Goal: Obtain resource: Obtain resource

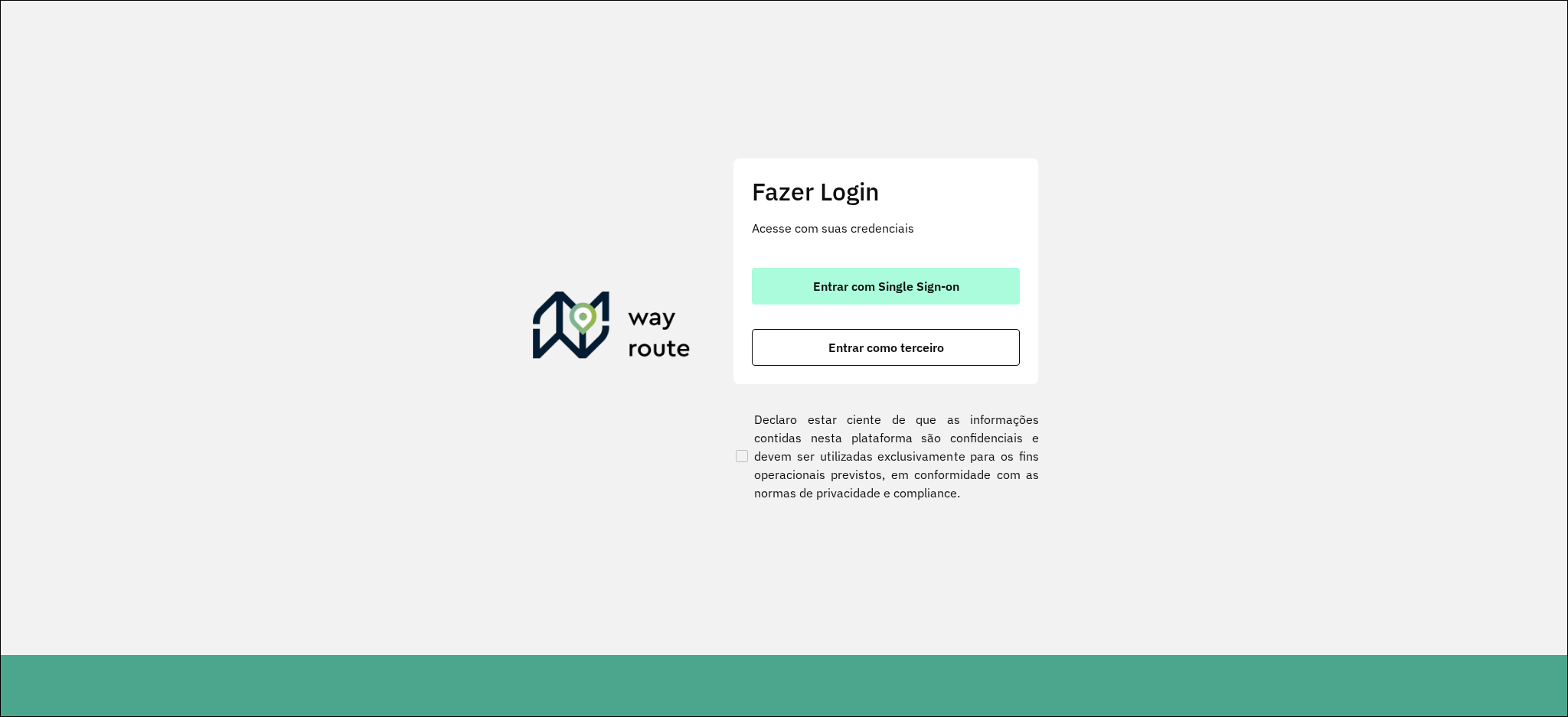
click at [969, 279] on button "Entrar com Single Sign-on" at bounding box center [885, 285] width 268 height 37
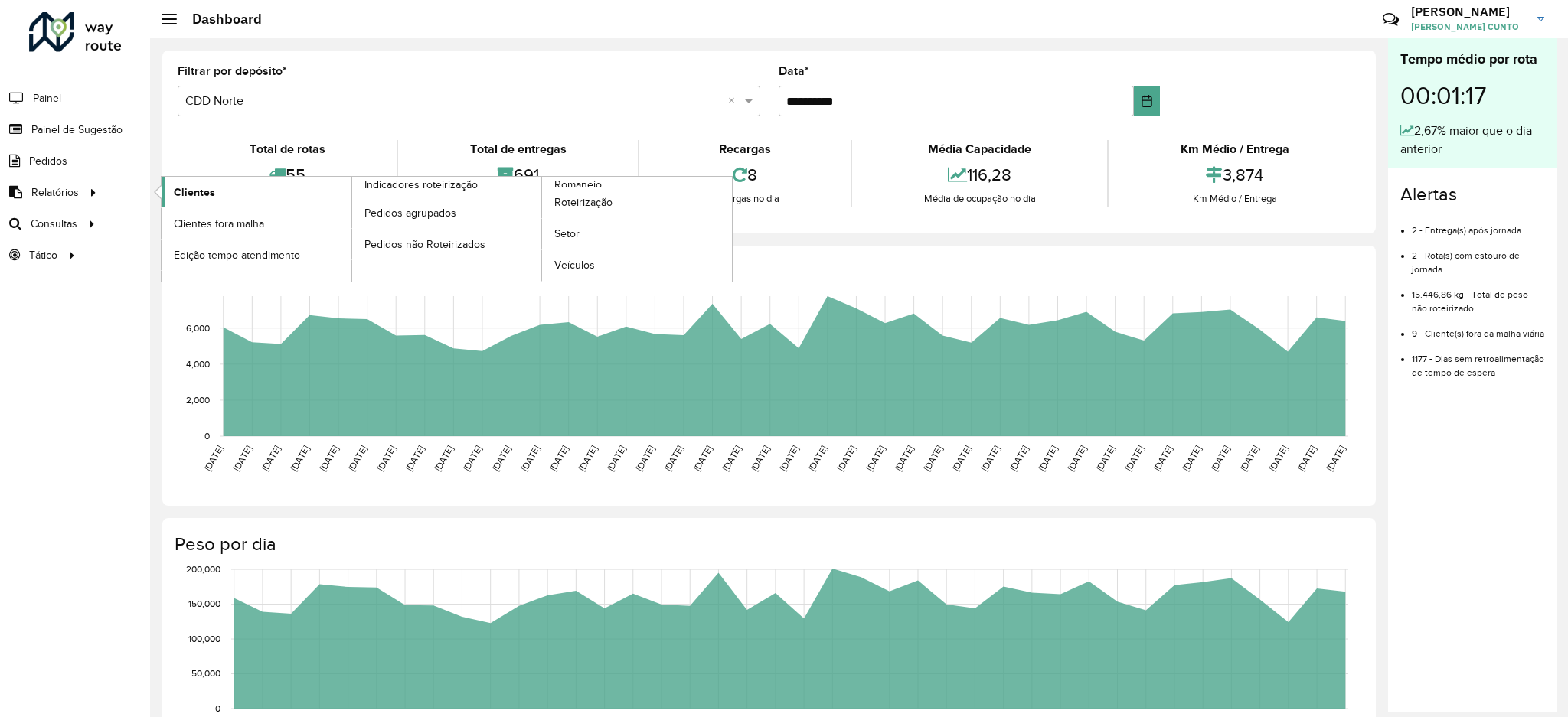
click at [254, 188] on link "Clientes" at bounding box center [257, 192] width 190 height 31
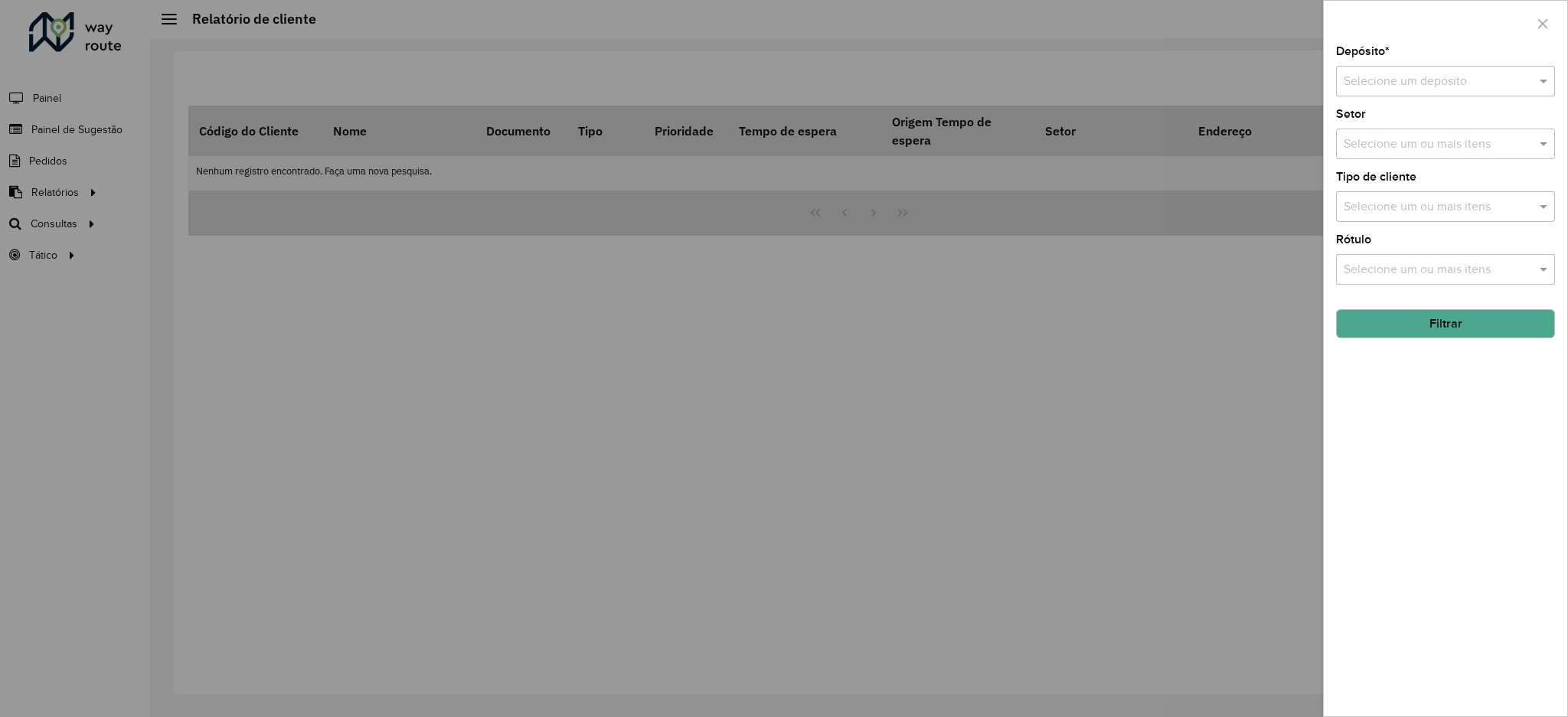
click at [1417, 80] on input "text" at bounding box center [1430, 82] width 173 height 19
click at [1412, 145] on div "CDD Norte" at bounding box center [1445, 151] width 217 height 26
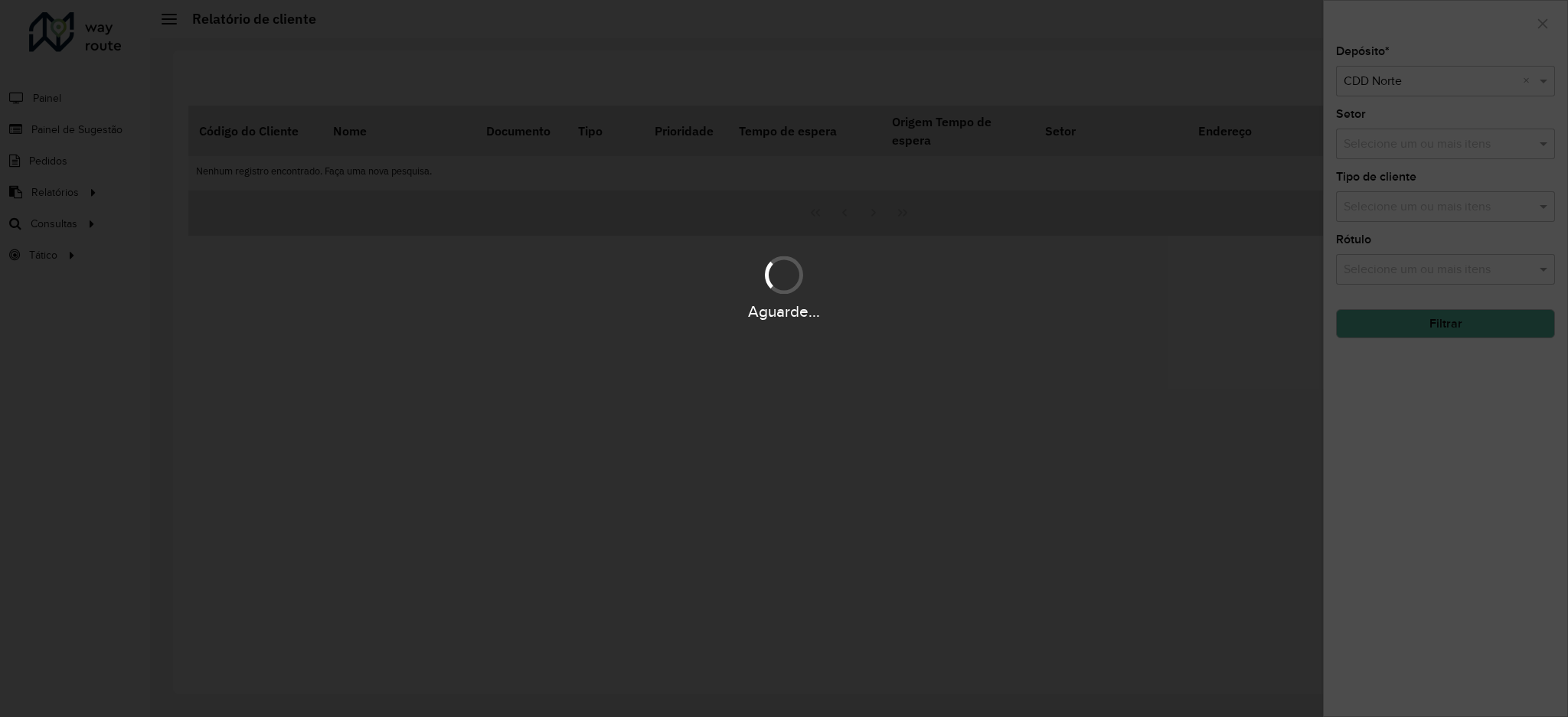
click at [1466, 342] on div "Aguarde..." at bounding box center [784, 358] width 1568 height 717
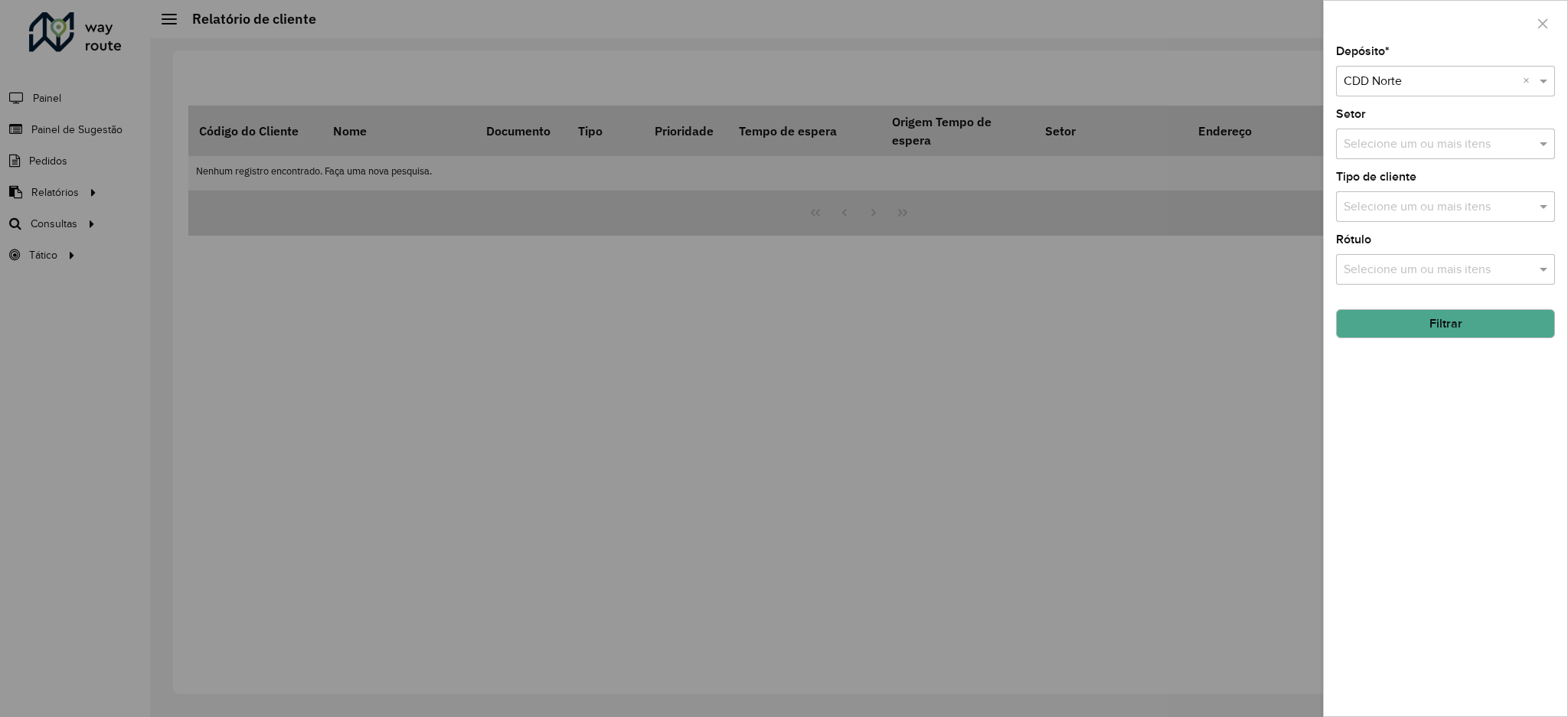
click at [1465, 332] on button "Filtrar" at bounding box center [1446, 323] width 219 height 29
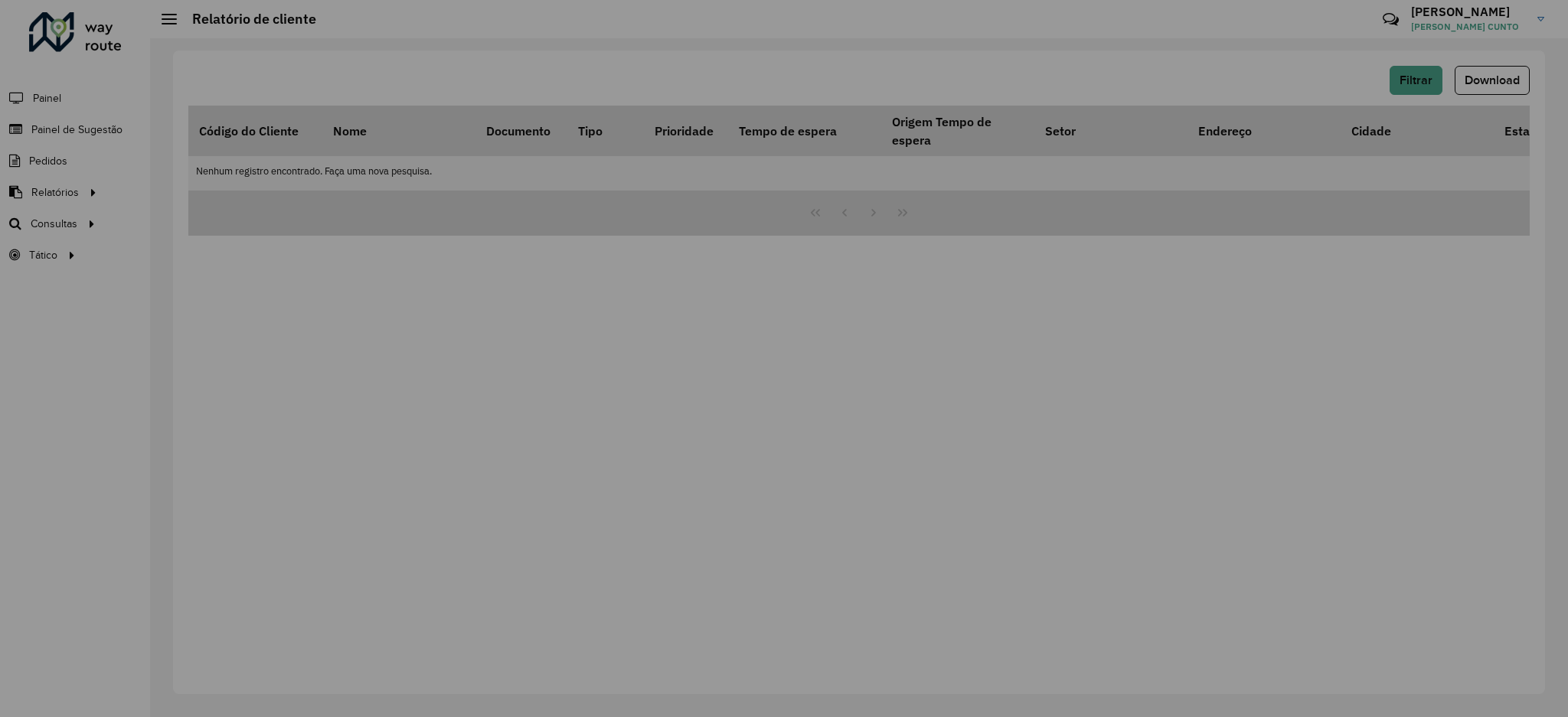
click at [1465, 332] on hb-app "Aguarde... Pop-up bloqueado! Seu navegador bloqueou automáticamente a abertura …" at bounding box center [784, 358] width 1568 height 717
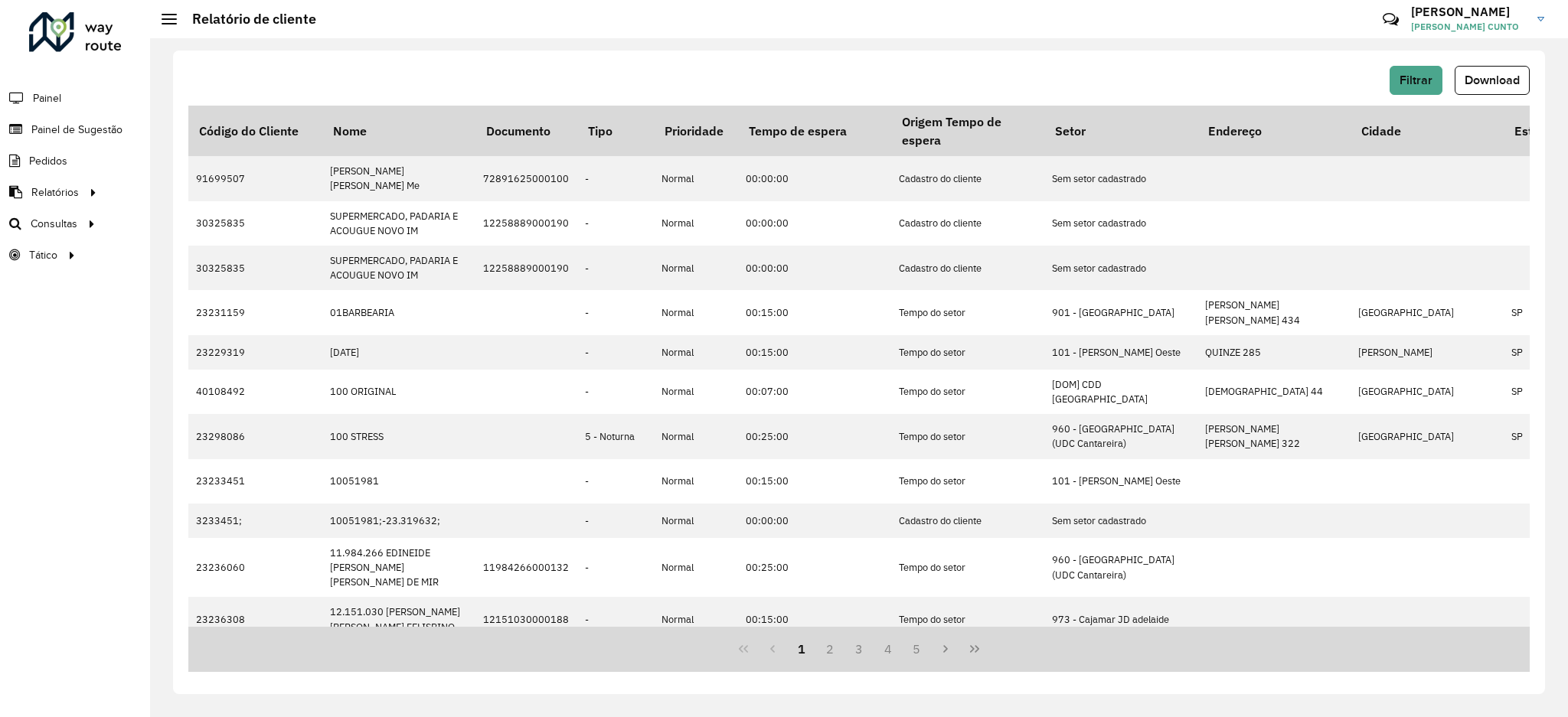
click at [1511, 52] on div "Filtrar Download Código do Cliente Nome Documento Tipo Prioridade Tempo de espe…" at bounding box center [859, 372] width 1372 height 644
click at [1513, 67] on button "Download" at bounding box center [1493, 80] width 75 height 29
